Goal: Find specific page/section: Find specific page/section

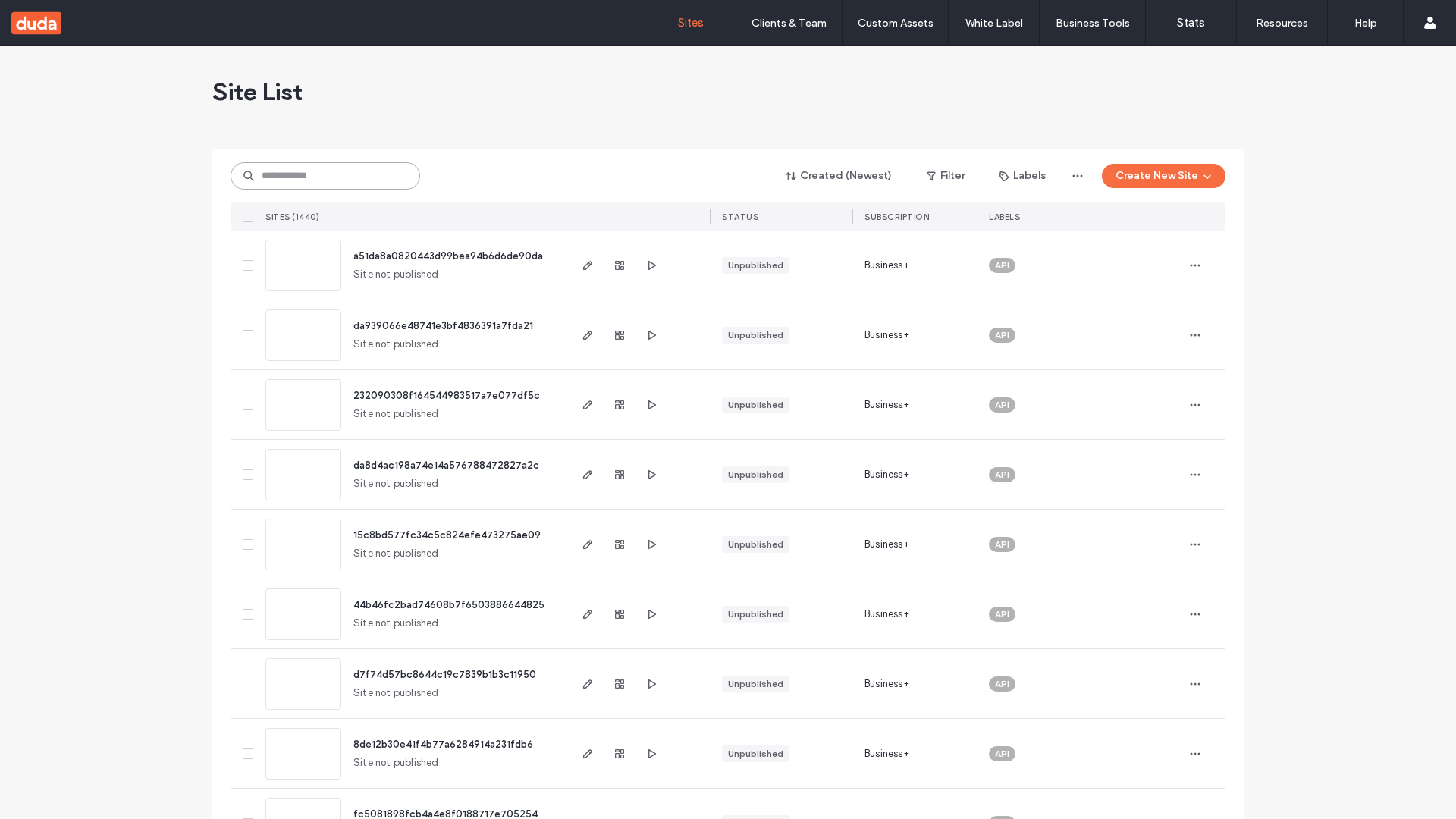
click at [326, 176] on input at bounding box center [325, 176] width 189 height 27
type input "**********"
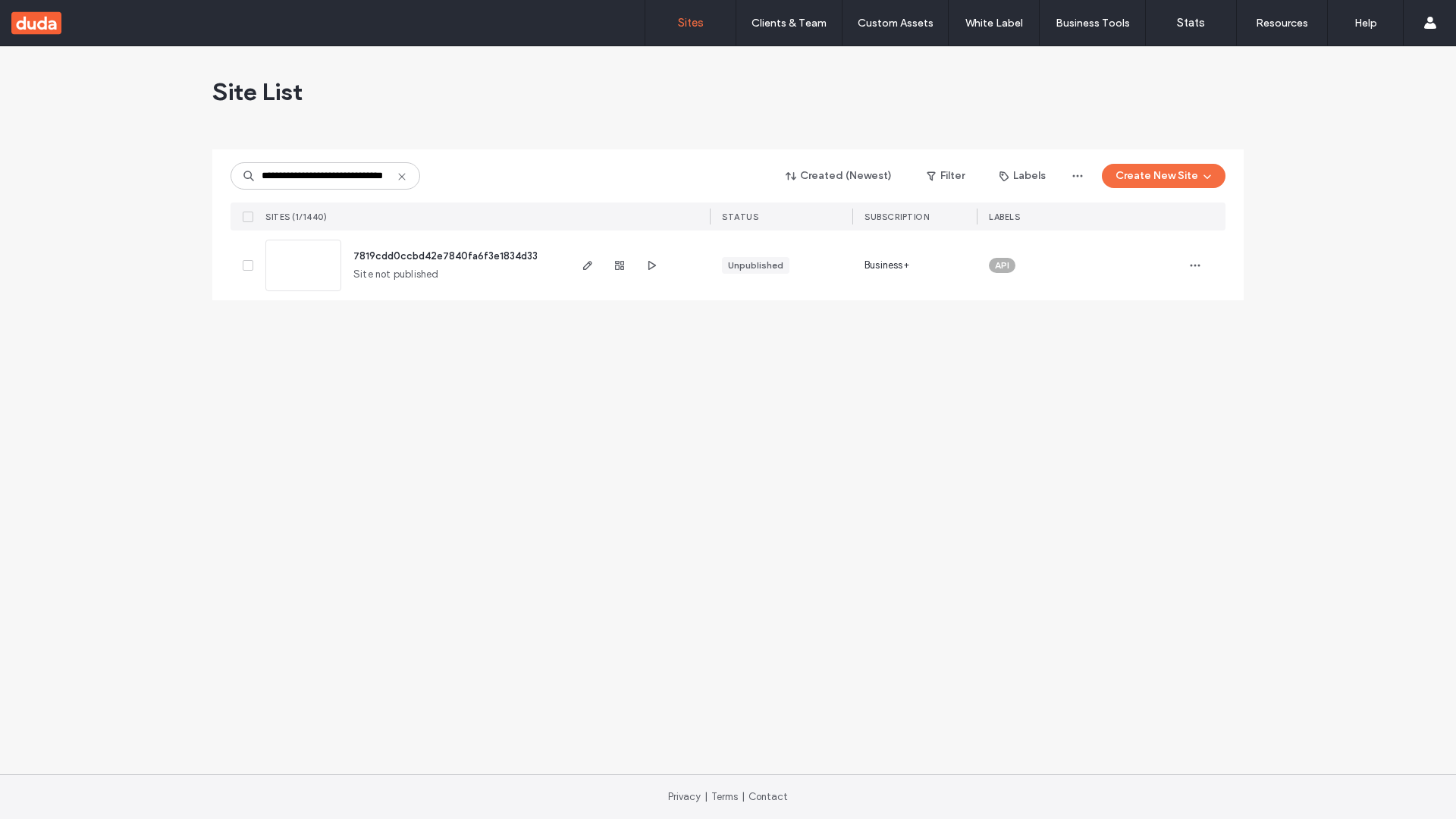
click at [447, 256] on span "7819cdd0ccbd42e7840fa6f3e1834d33" at bounding box center [445, 256] width 185 height 11
